Goal: Task Accomplishment & Management: Manage account settings

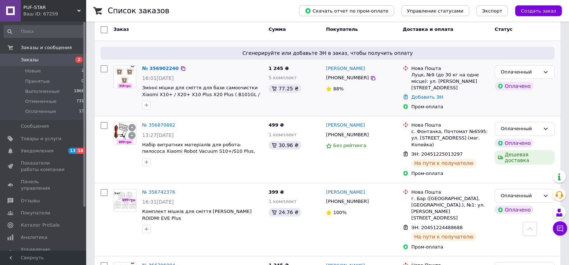
scroll to position [36, 0]
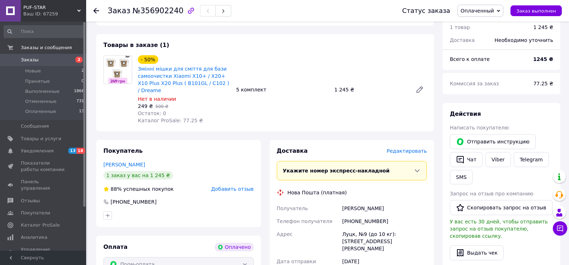
scroll to position [72, 0]
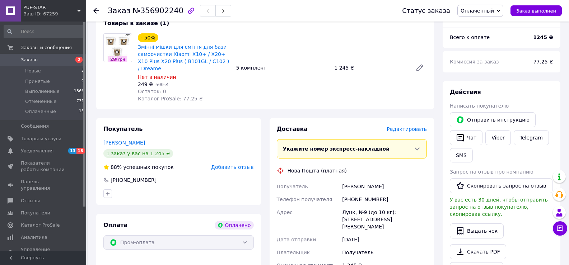
click at [124, 140] on link "Шурашкевич Алексей" at bounding box center [124, 143] width 42 height 6
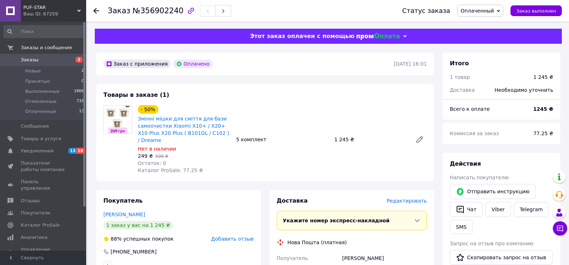
click at [500, 208] on link "Viber" at bounding box center [498, 209] width 25 height 15
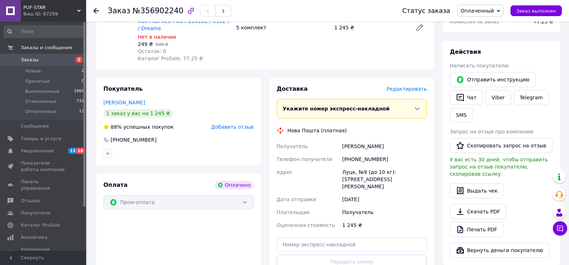
scroll to position [72, 0]
